Goal: Task Accomplishment & Management: Complete application form

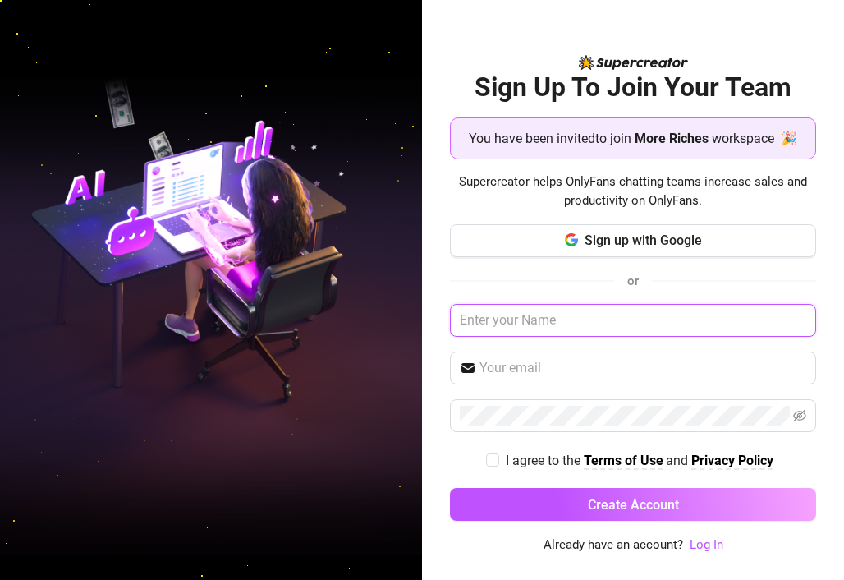
click at [620, 320] on input "text" at bounding box center [633, 320] width 366 height 33
type input "Skyler"
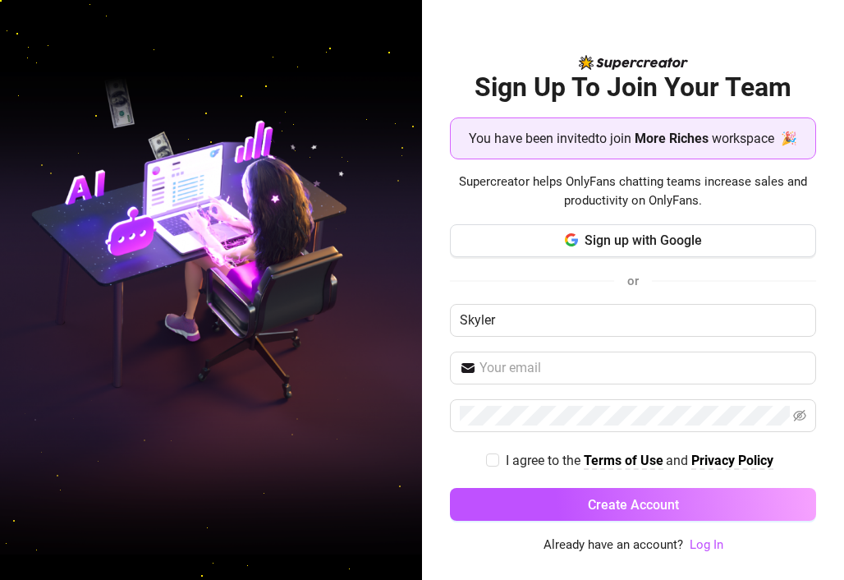
click at [606, 338] on div "Sign up with Google or [PERSON_NAME] I agree to the Terms of Use and Privacy Po…" at bounding box center [633, 380] width 366 height 312
click at [595, 354] on span at bounding box center [633, 368] width 366 height 33
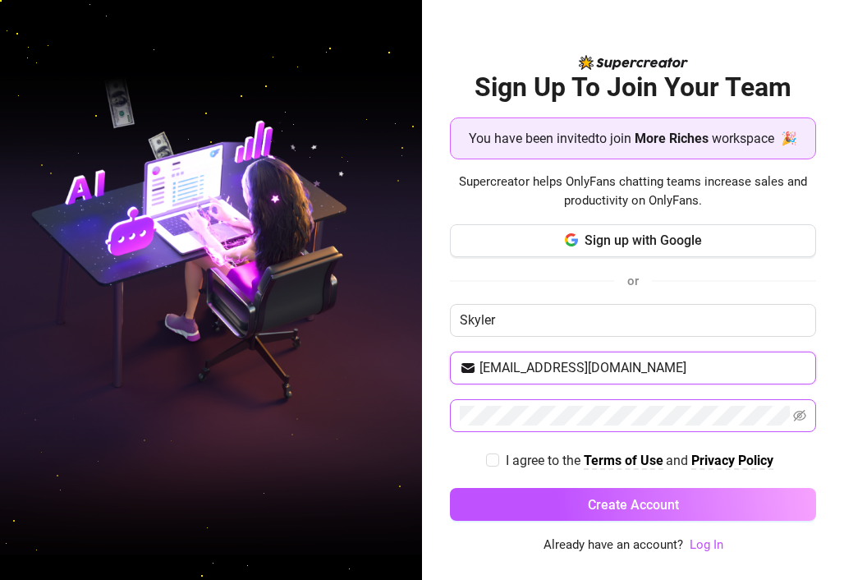
type input "[EMAIL_ADDRESS][DOMAIN_NAME]"
click at [802, 413] on icon "eye-invisible" at bounding box center [799, 415] width 13 height 11
click at [802, 413] on icon "eye" at bounding box center [799, 415] width 13 height 13
click at [488, 463] on input "I agree to the Terms of Use and Privacy Policy" at bounding box center [491, 458] width 11 height 11
checkbox input "true"
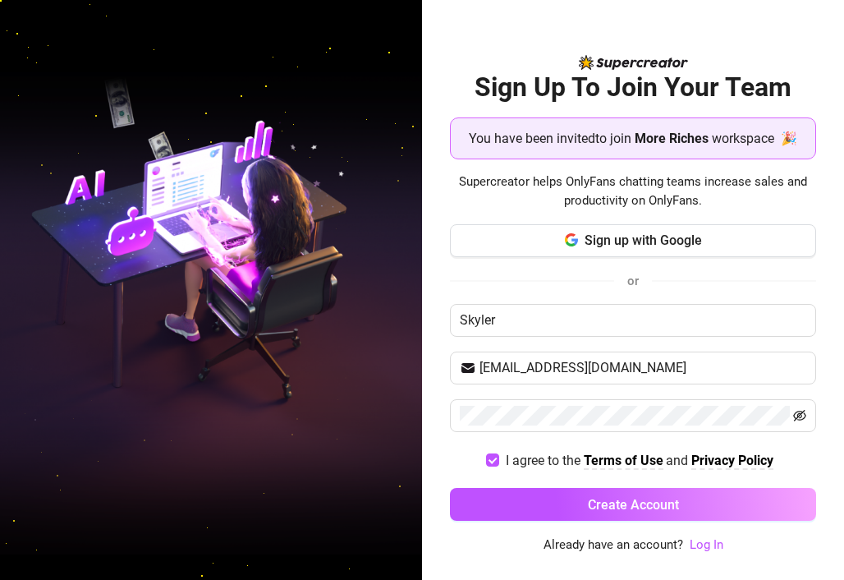
click at [807, 412] on span at bounding box center [633, 415] width 366 height 33
click at [801, 416] on icon "eye-invisible" at bounding box center [799, 415] width 13 height 13
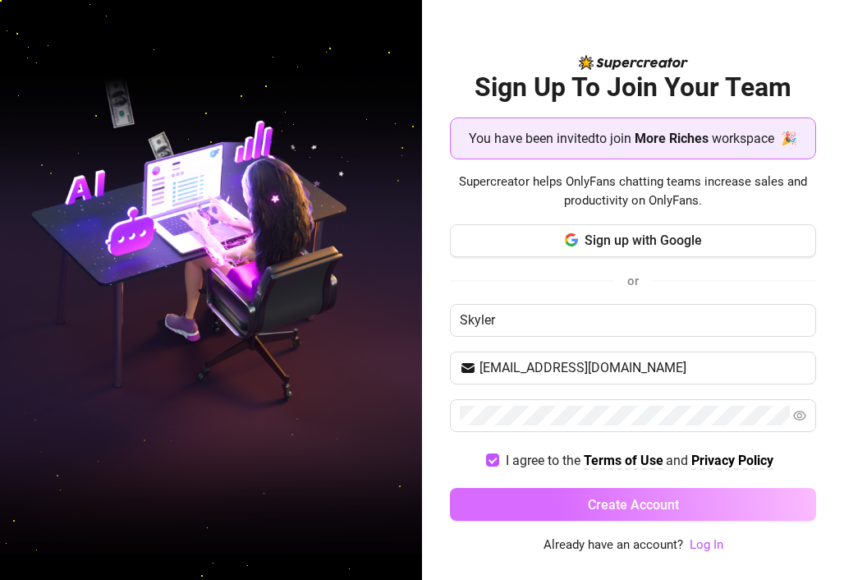
click at [631, 500] on span "Create Account" at bounding box center [633, 505] width 91 height 16
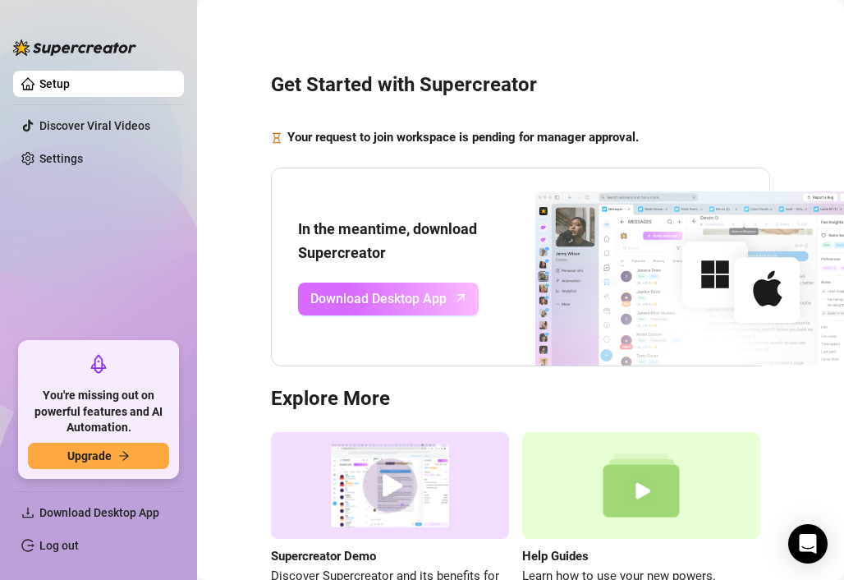
click at [435, 300] on span "Download Desktop App" at bounding box center [378, 298] width 136 height 21
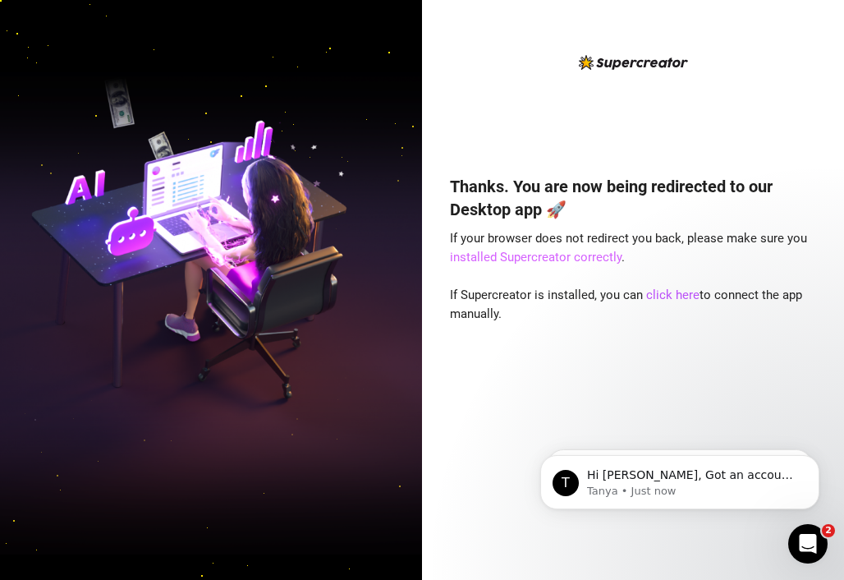
click at [576, 256] on link "installed Supercreator correctly" at bounding box center [536, 257] width 172 height 15
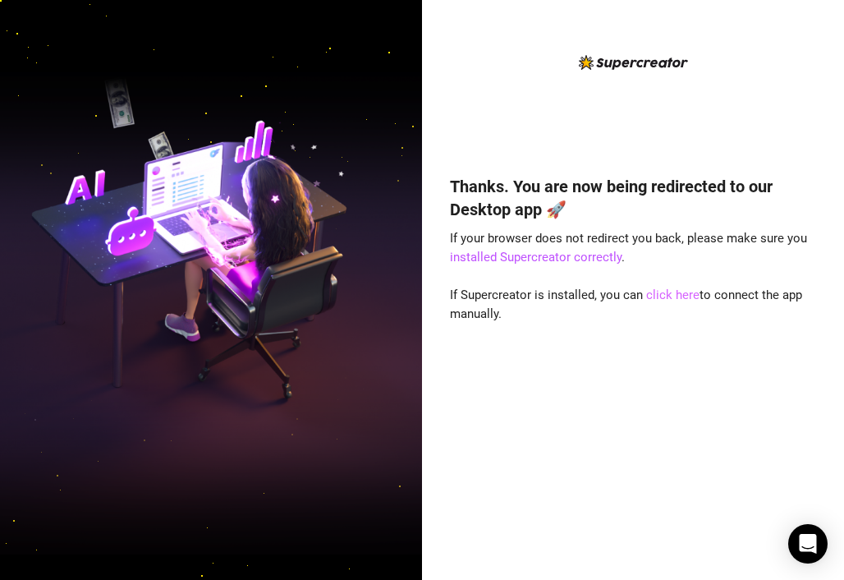
click at [669, 291] on link "click here" at bounding box center [672, 294] width 53 height 15
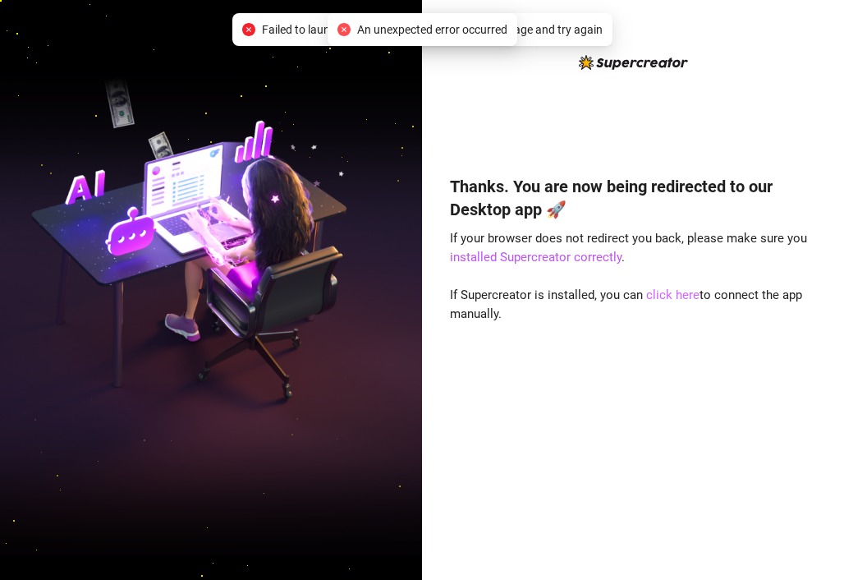
click at [680, 298] on link "click here" at bounding box center [672, 294] width 53 height 15
click at [669, 291] on link "click here" at bounding box center [672, 294] width 53 height 15
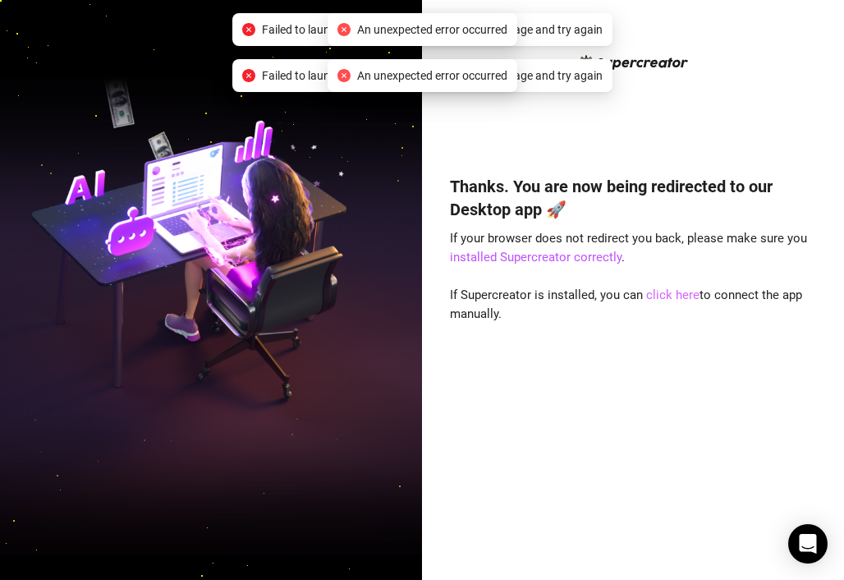
click at [669, 291] on link "click here" at bounding box center [672, 294] width 53 height 15
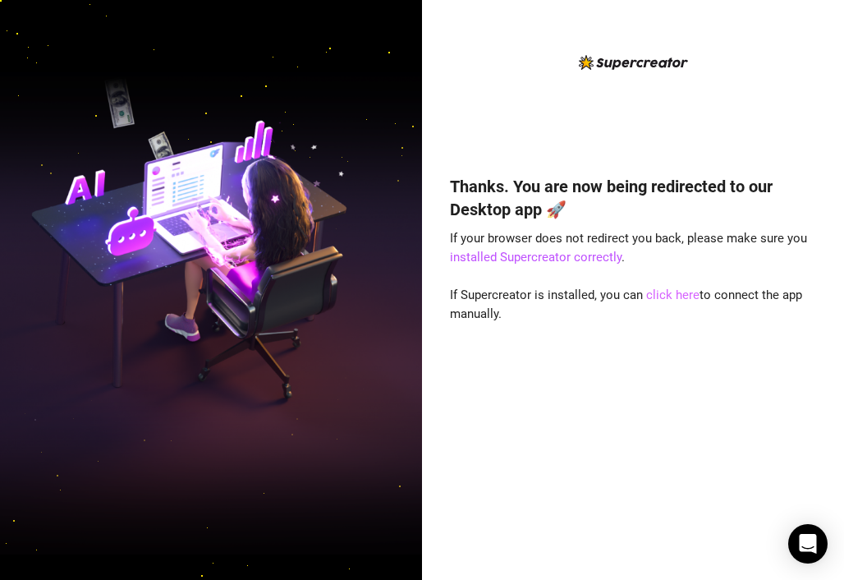
click at [658, 292] on link "click here" at bounding box center [672, 294] width 53 height 15
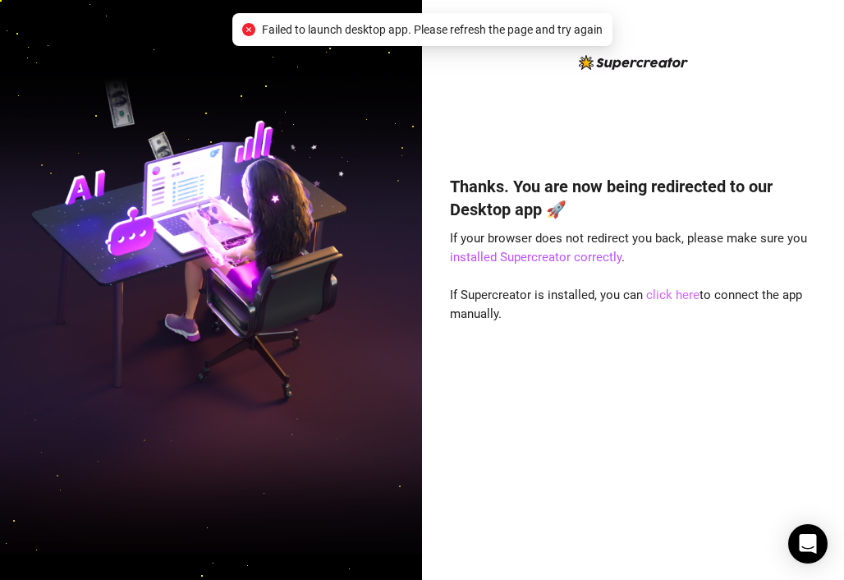
click at [674, 287] on link "click here" at bounding box center [672, 294] width 53 height 15
click at [664, 290] on link "click here" at bounding box center [672, 294] width 53 height 15
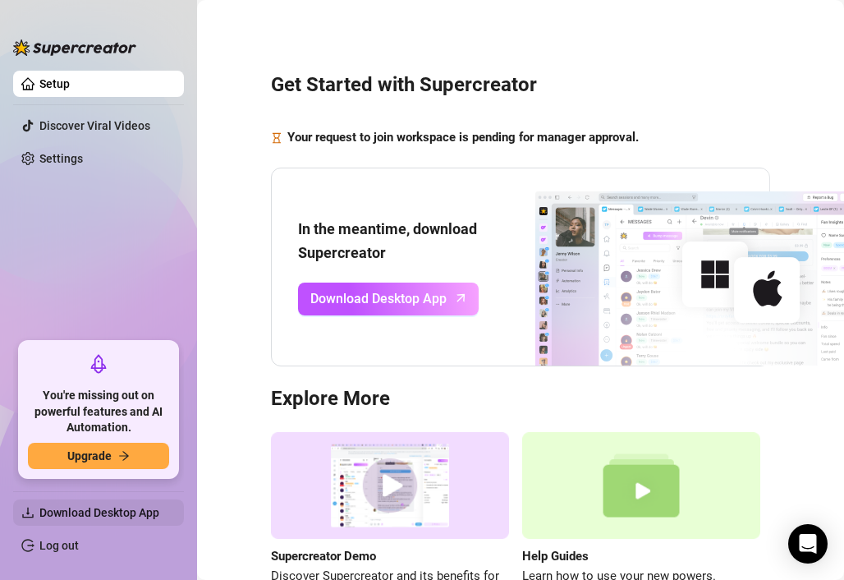
click at [82, 503] on span "Download Desktop App" at bounding box center [104, 512] width 131 height 26
click at [81, 513] on span "Download Desktop App" at bounding box center [99, 512] width 120 height 13
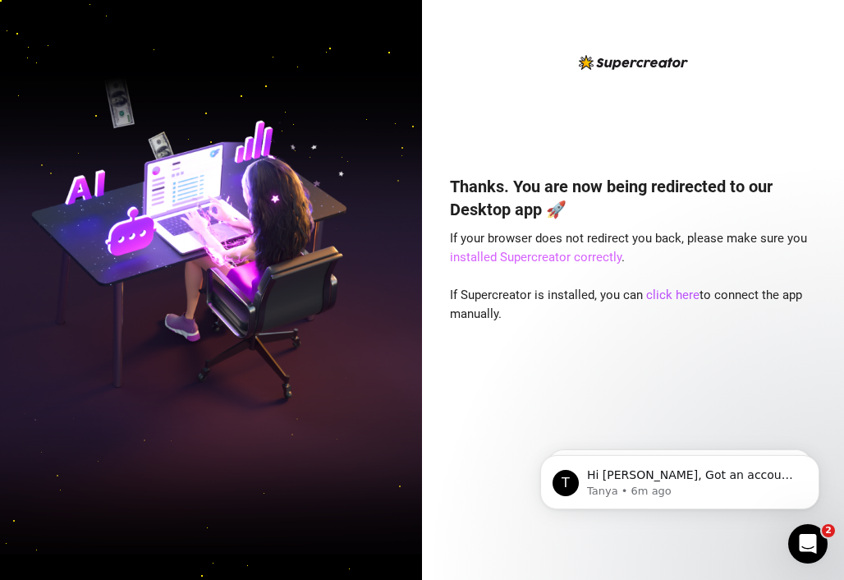
click at [544, 258] on link "installed Supercreator correctly" at bounding box center [536, 257] width 172 height 15
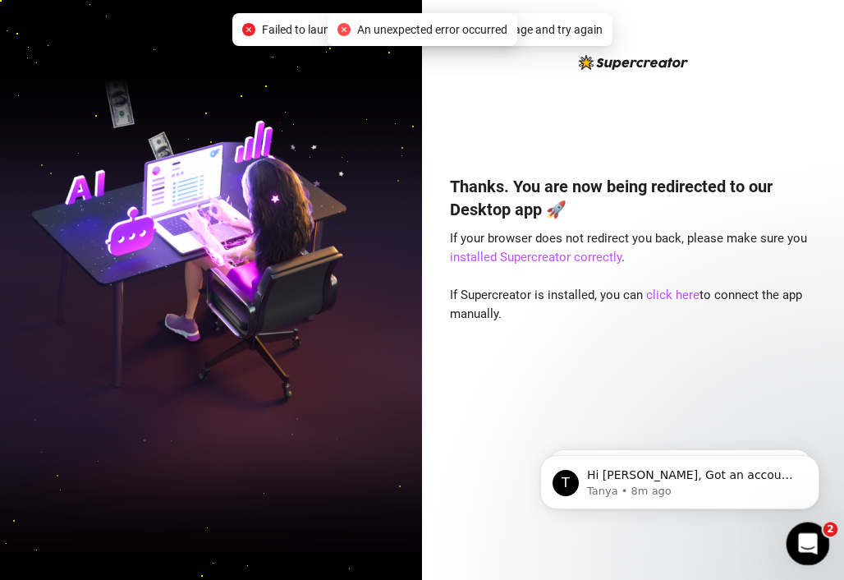
click at [794, 535] on div "Open Intercom Messenger" at bounding box center [806, 541] width 54 height 54
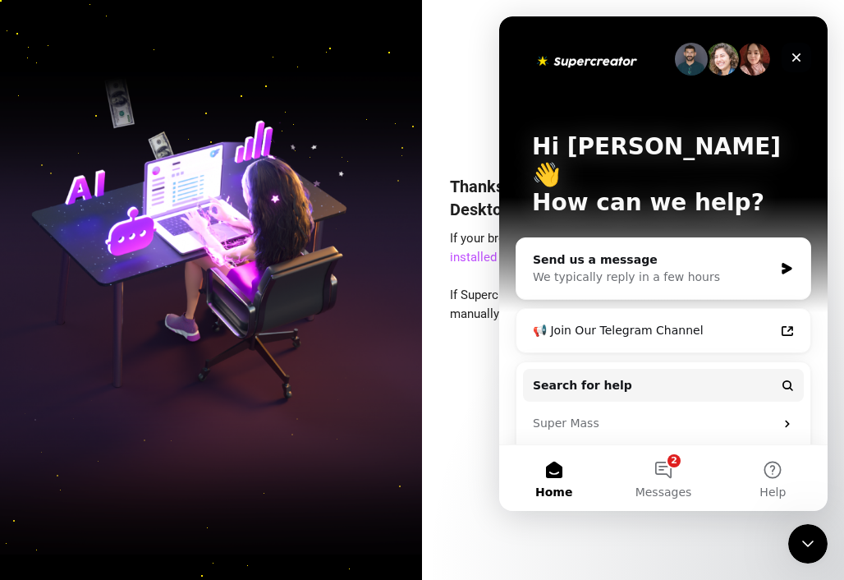
click at [796, 53] on icon "Close" at bounding box center [796, 57] width 13 height 13
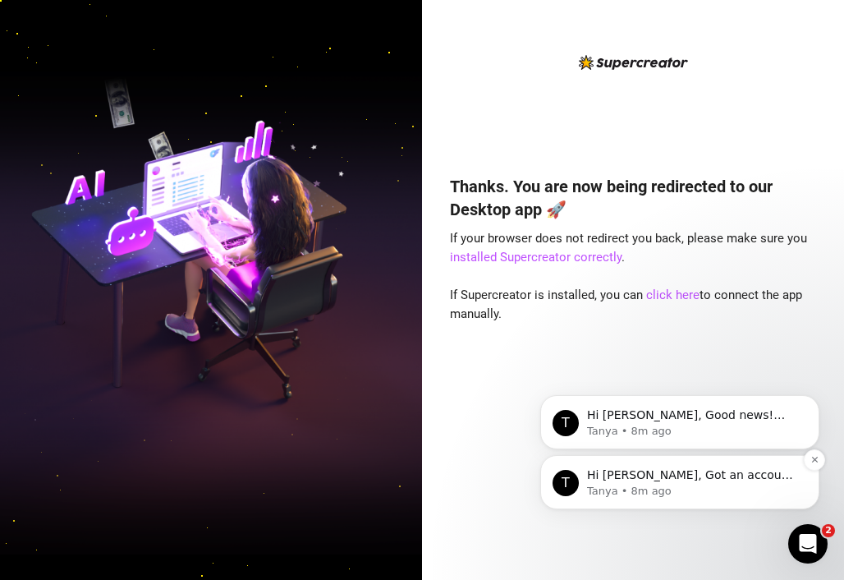
click at [668, 476] on p "Hi [PERSON_NAME], Got an account you didn’t add because it felt too small? Not …" at bounding box center [693, 475] width 212 height 16
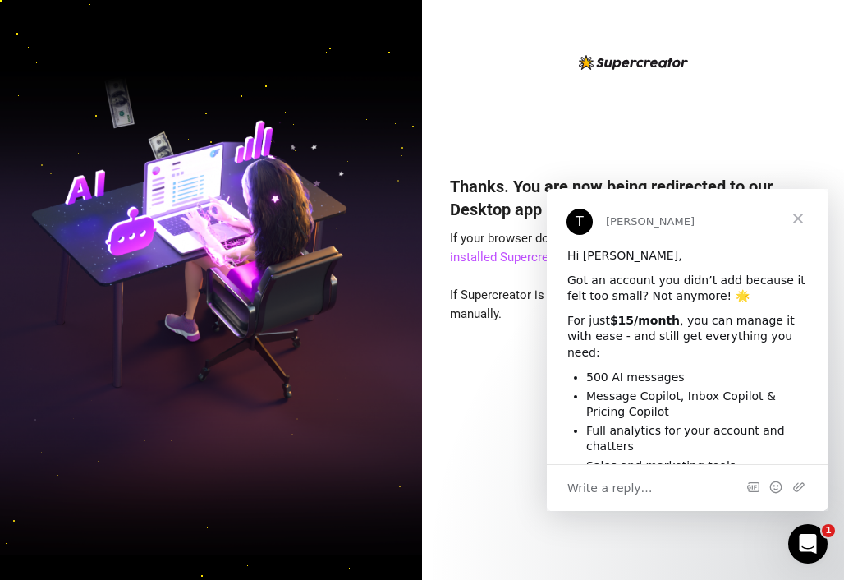
click at [517, 485] on div "Thanks. You are now being redirected to our Desktop app 🚀 If your browser does …" at bounding box center [633, 353] width 366 height 401
click at [793, 216] on span "Close" at bounding box center [798, 218] width 59 height 59
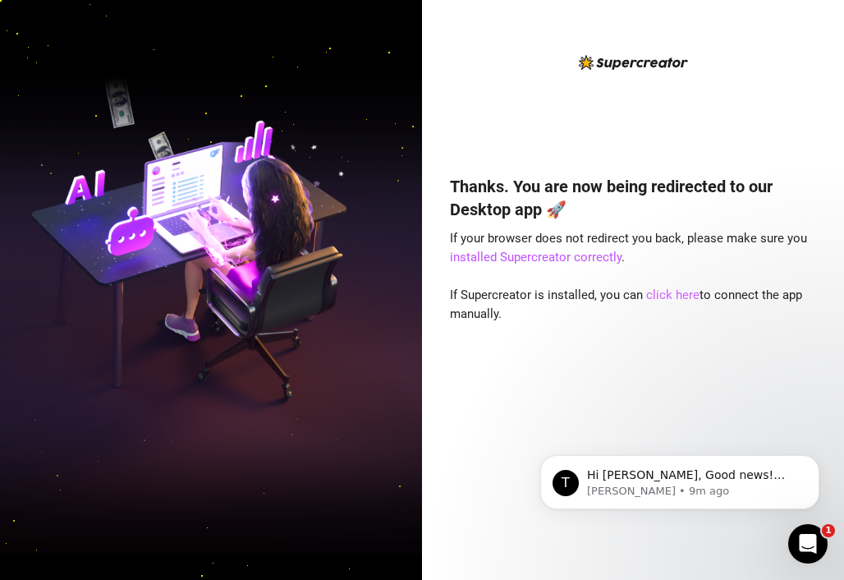
click at [674, 297] on link "click here" at bounding box center [672, 294] width 53 height 15
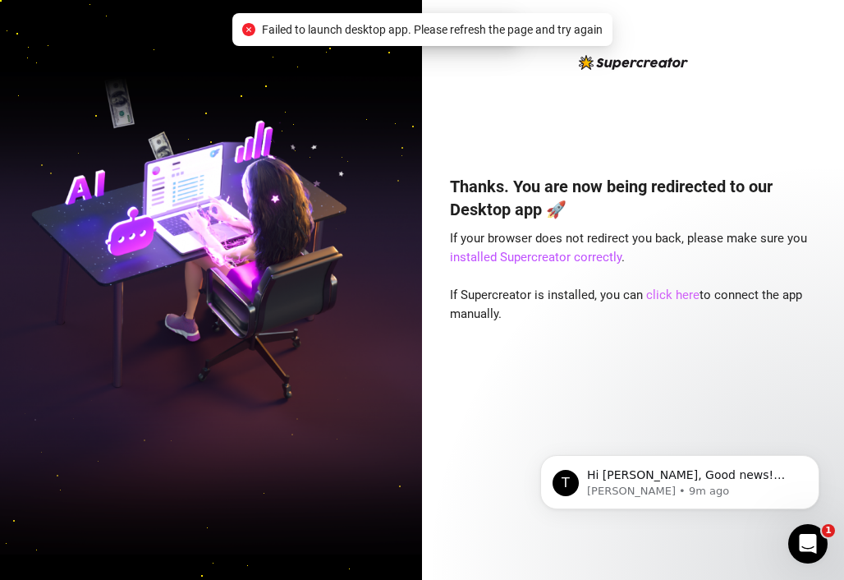
click at [674, 297] on link "click here" at bounding box center [672, 294] width 53 height 15
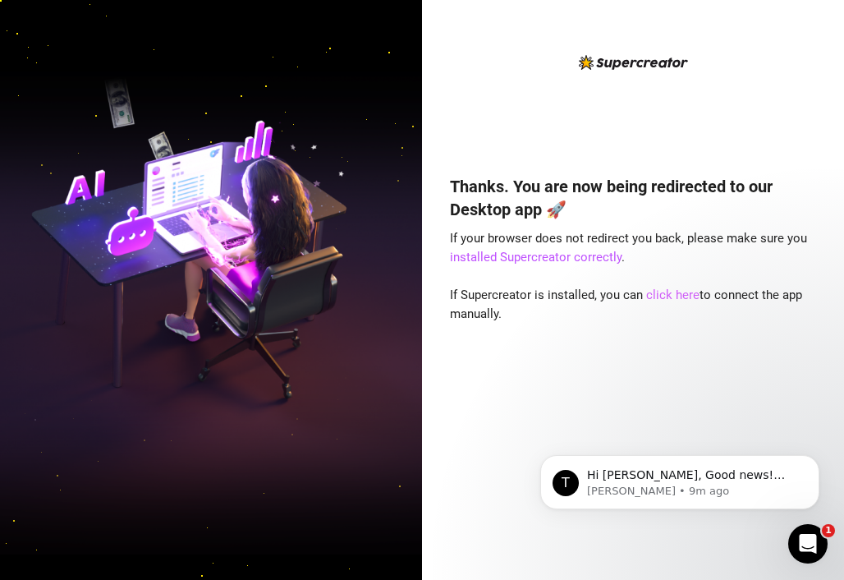
click at [661, 290] on link "click here" at bounding box center [672, 294] width 53 height 15
